Goal: Information Seeking & Learning: Learn about a topic

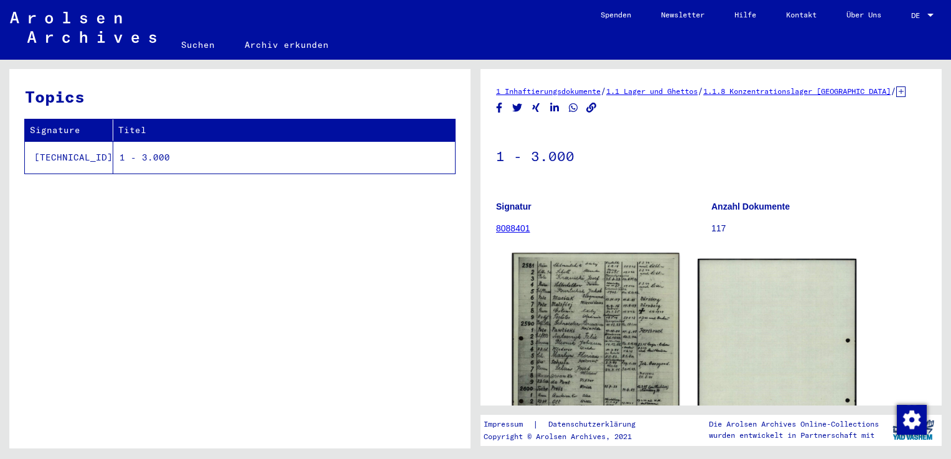
click at [615, 323] on img at bounding box center [595, 370] width 167 height 235
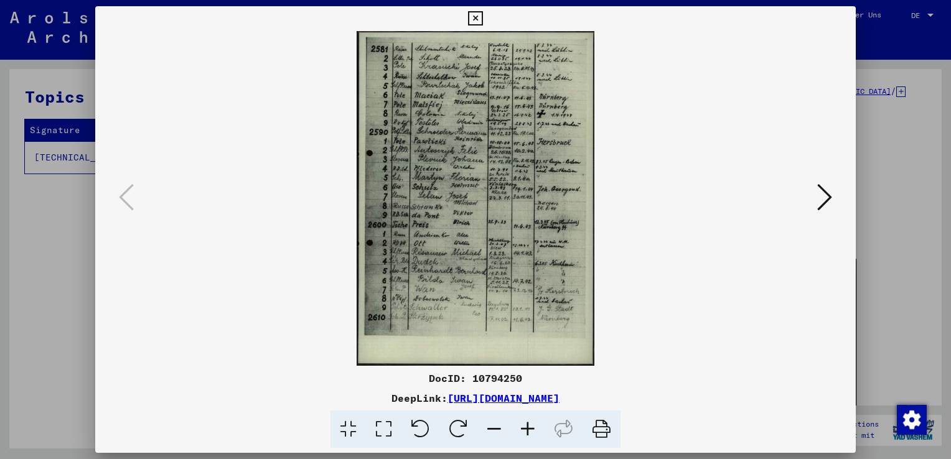
click at [528, 424] on icon at bounding box center [528, 430] width 34 height 38
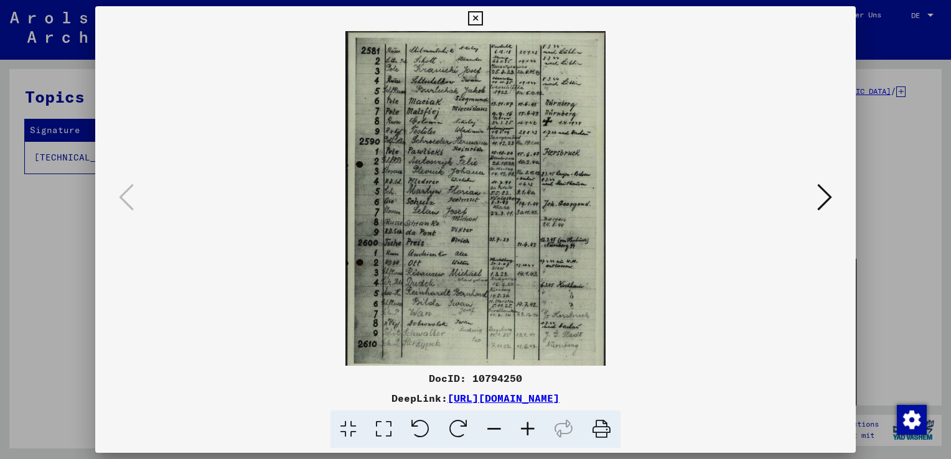
click at [528, 424] on icon at bounding box center [528, 430] width 34 height 38
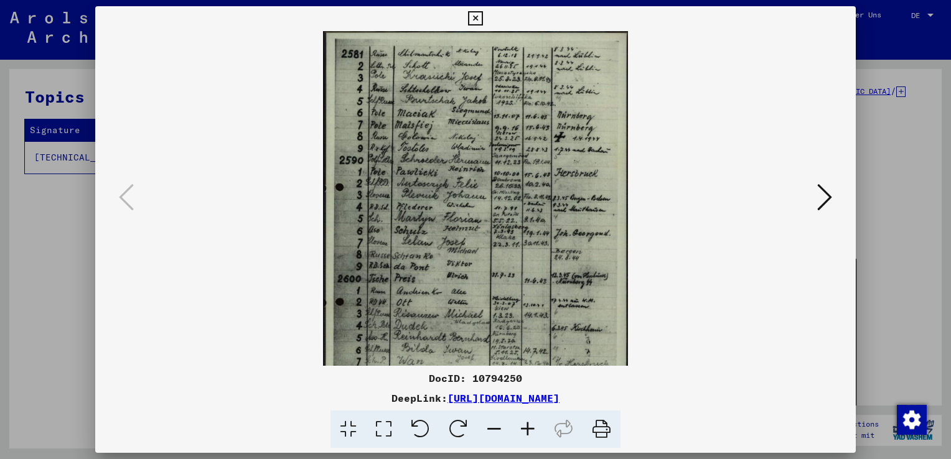
click at [528, 424] on icon at bounding box center [528, 430] width 34 height 38
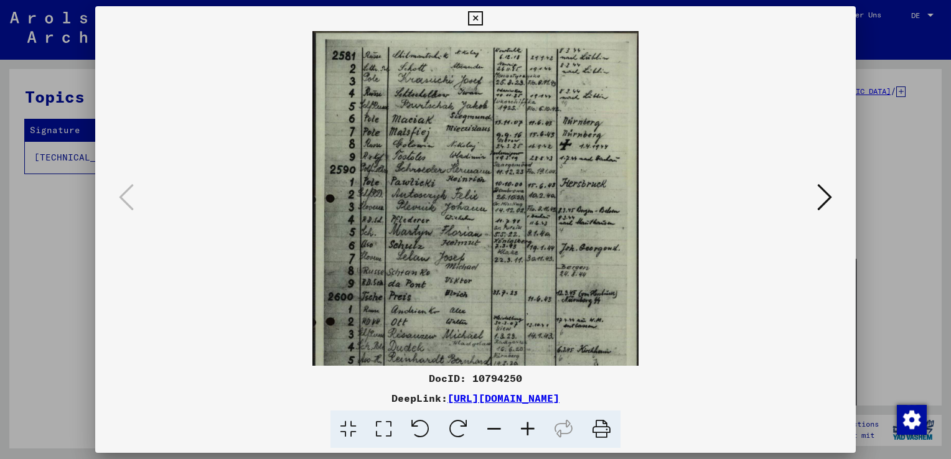
click at [345, 430] on icon at bounding box center [347, 430] width 35 height 38
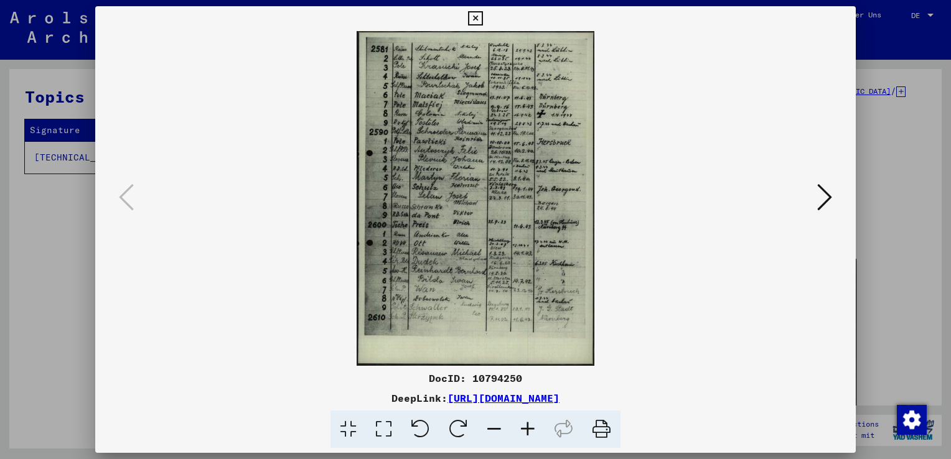
click at [384, 428] on icon at bounding box center [383, 430] width 35 height 38
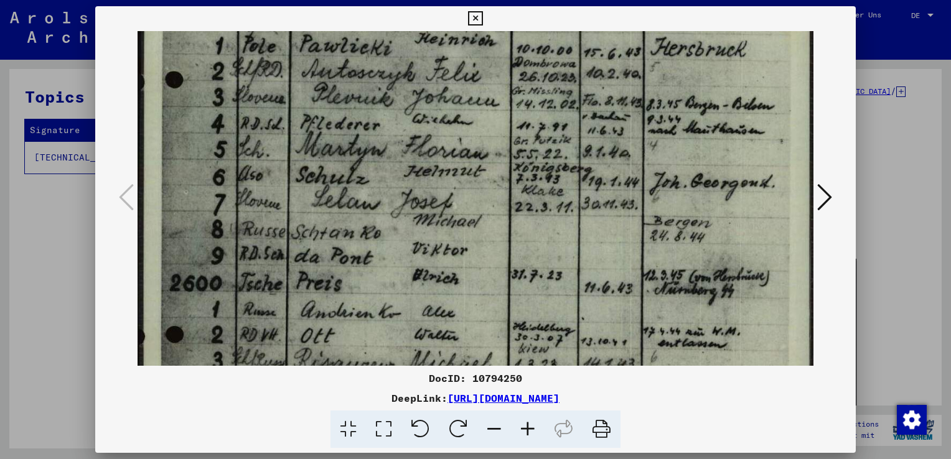
scroll to position [341, 0]
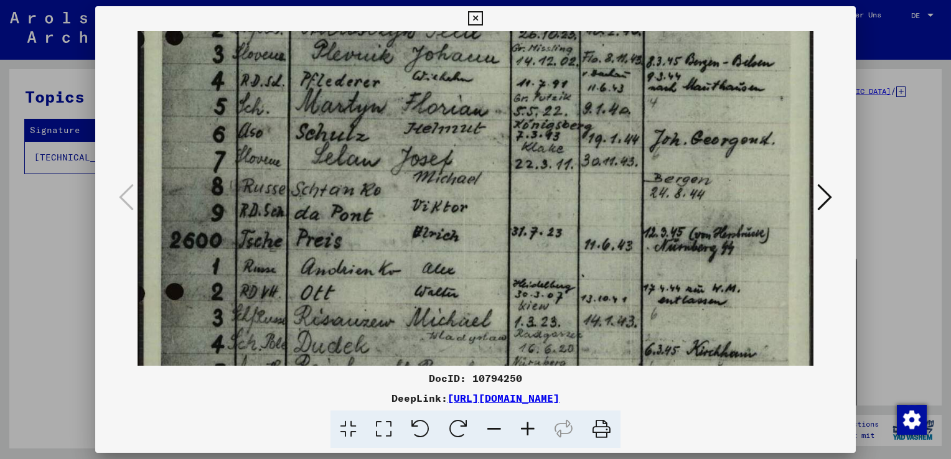
drag, startPoint x: 596, startPoint y: 289, endPoint x: 627, endPoint y: -46, distance: 336.7
click at [627, 0] on html "**********" at bounding box center [475, 229] width 951 height 459
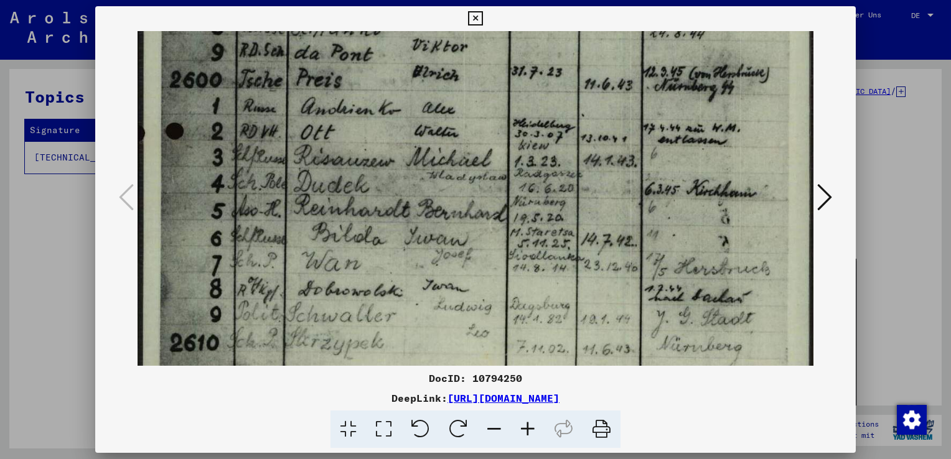
scroll to position [509, 0]
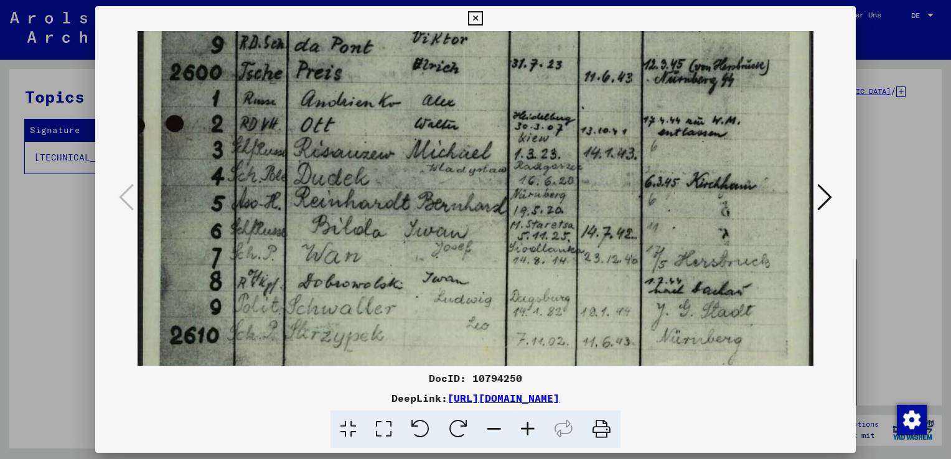
drag, startPoint x: 493, startPoint y: 220, endPoint x: 530, endPoint y: 54, distance: 170.7
click at [477, 26] on button at bounding box center [475, 18] width 22 height 25
